Goal: Book appointment/travel/reservation

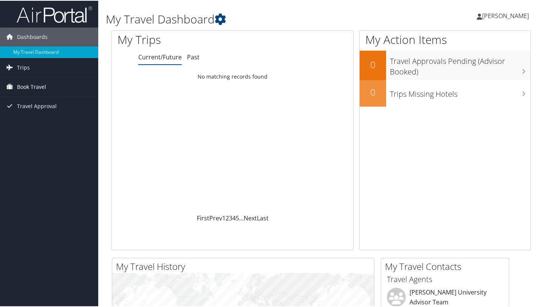
click at [27, 79] on span "Book Travel" at bounding box center [31, 86] width 29 height 19
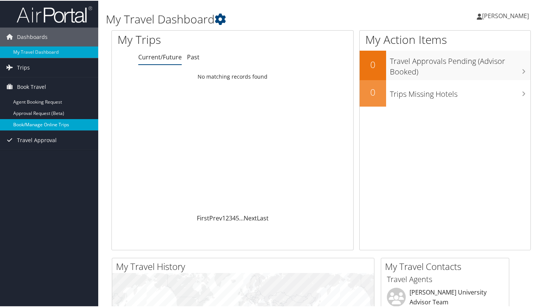
click at [56, 128] on link "Book/Manage Online Trips" at bounding box center [49, 123] width 98 height 11
